Goal: Obtain resource: Obtain resource

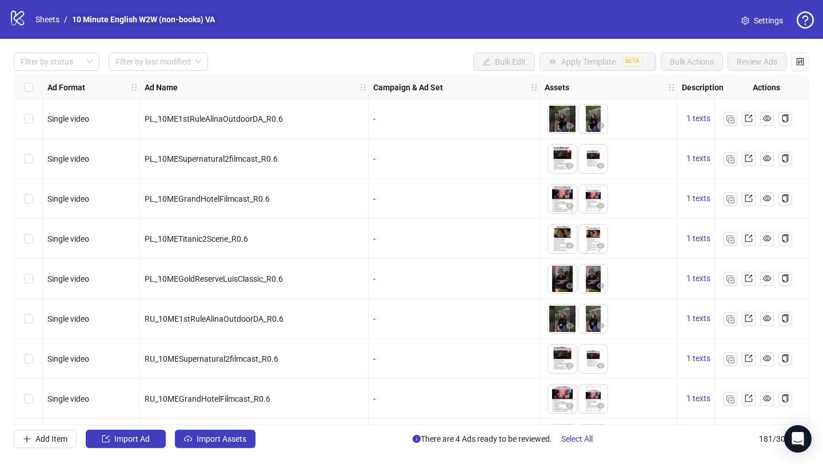
click at [139, 23] on link "10 Minute English W2W (non-books) VA" at bounding box center [143, 19] width 147 height 13
click at [38, 16] on link "Sheets" at bounding box center [47, 19] width 29 height 13
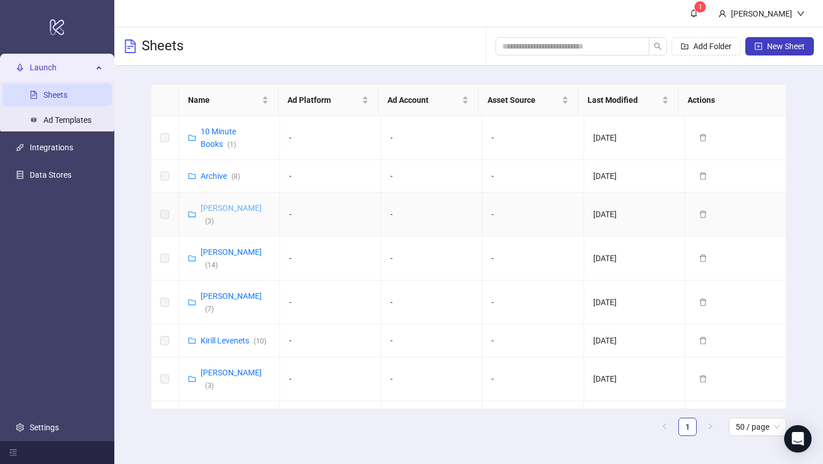
click at [219, 207] on link "[PERSON_NAME] ( 3 )" at bounding box center [231, 214] width 61 height 22
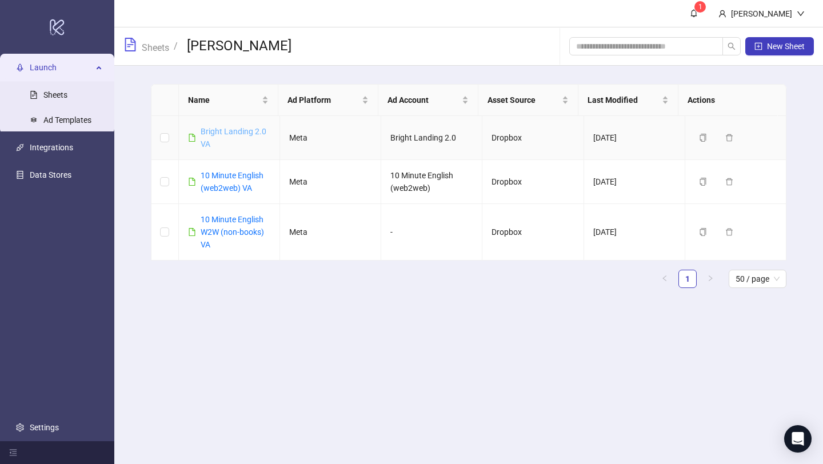
click at [234, 129] on link "Bright Landing 2.0 VA" at bounding box center [234, 138] width 66 height 22
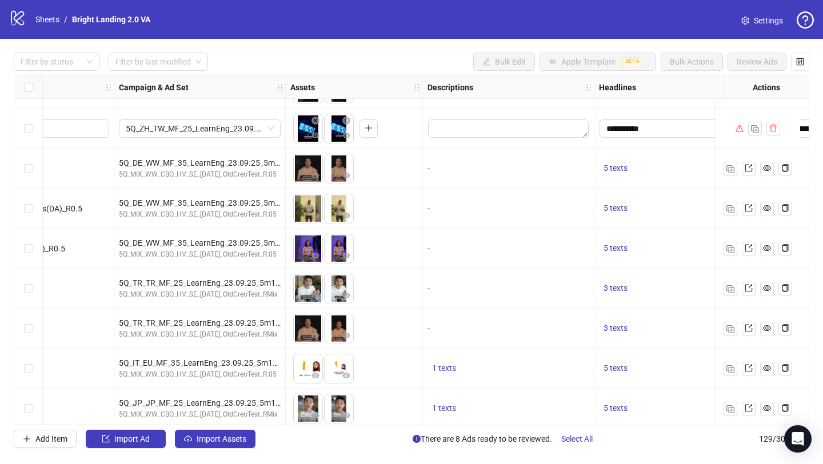
scroll to position [990, 411]
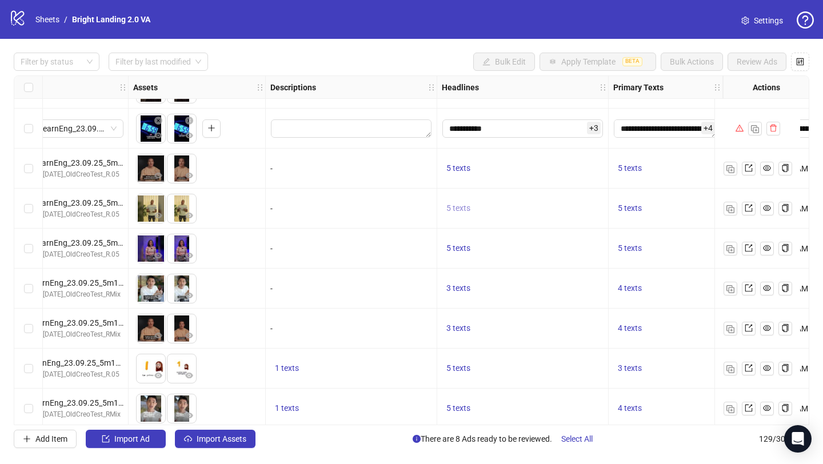
click at [459, 207] on span "5 texts" at bounding box center [458, 207] width 24 height 9
click at [632, 198] on button "button" at bounding box center [636, 199] width 18 height 18
click at [364, 221] on div "-" at bounding box center [351, 209] width 171 height 40
click at [630, 210] on span "5 texts" at bounding box center [630, 207] width 24 height 9
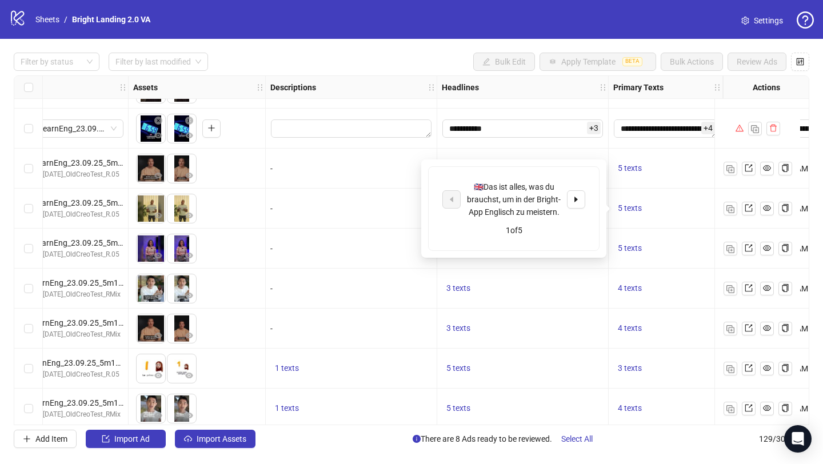
click at [549, 209] on div "🇬🇧Das ist alles, was du brauchst, um in der Bright-App Englisch zu meistern." at bounding box center [513, 200] width 95 height 38
copy div "🇬🇧Das ist alles, was du brauchst, um in der Bright-App Englisch zu meistern."
click at [575, 199] on icon "caret-right" at bounding box center [575, 200] width 3 height 6
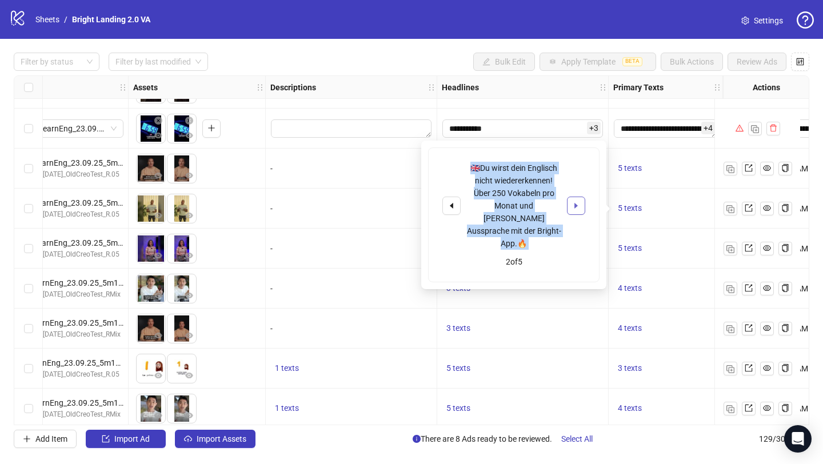
click at [575, 203] on icon "caret-right" at bounding box center [575, 206] width 3 height 6
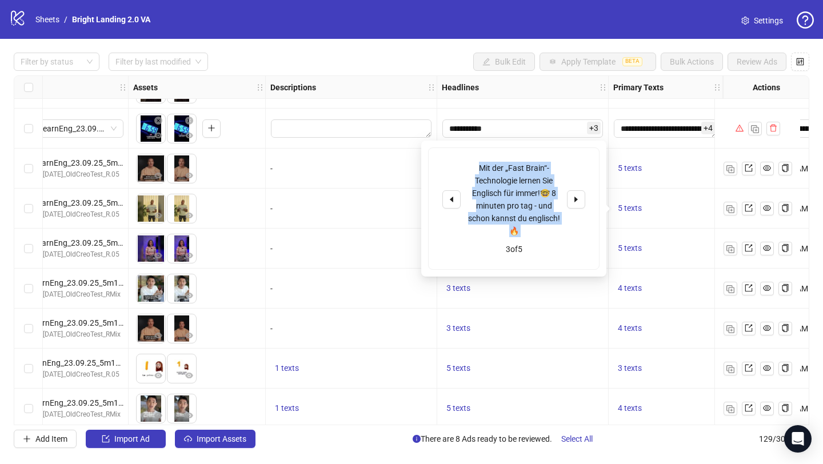
copy div "🇬🇧Das ist alles, was du brauchst, um in der Bright-App Englisch zu meistern."
